Goal: Information Seeking & Learning: Find specific page/section

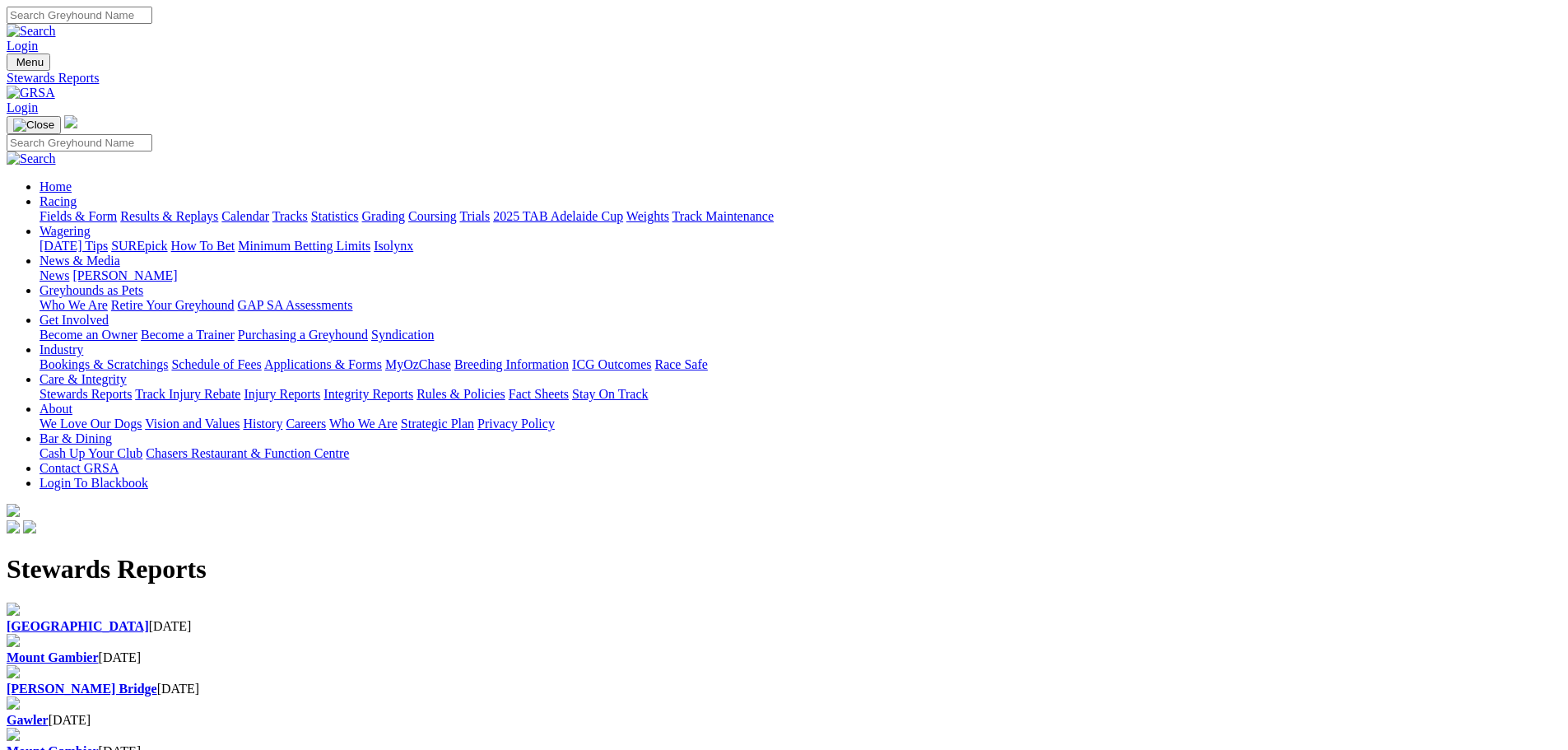
click at [157, 681] on b "[PERSON_NAME] Bridge" at bounding box center [82, 688] width 151 height 14
click at [722, 681] on div "Murray Bridge 05 Oct 2025" at bounding box center [784, 688] width 1555 height 15
click at [99, 650] on b "Mount Gambier" at bounding box center [53, 657] width 92 height 14
click at [352, 619] on div "Angle Park 06 Oct 2025" at bounding box center [784, 625] width 1555 height 15
